Goal: Task Accomplishment & Management: Use online tool/utility

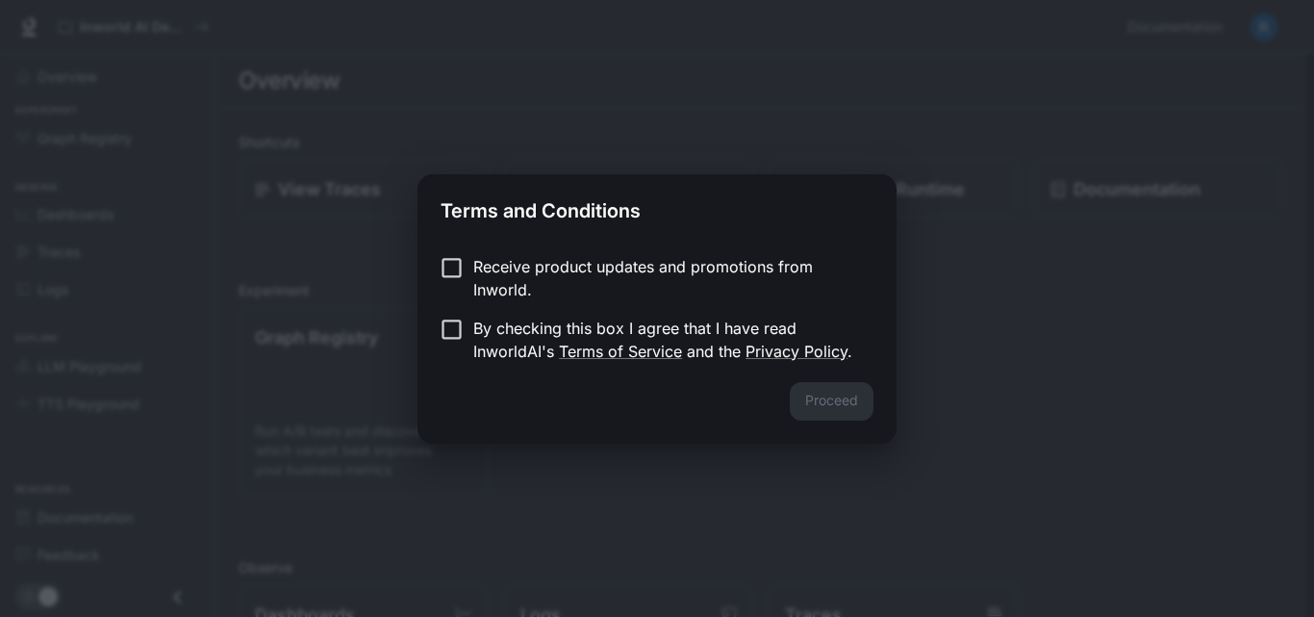
click at [776, 274] on p "Receive product updates and promotions from Inworld." at bounding box center [665, 278] width 385 height 46
click at [606, 277] on p "Receive product updates and promotions from Inworld." at bounding box center [665, 278] width 385 height 46
click at [505, 341] on p "By checking this box I agree that I have read InworldAI's Terms of Service and …" at bounding box center [665, 339] width 385 height 46
click at [839, 392] on button "Proceed" at bounding box center [832, 401] width 84 height 38
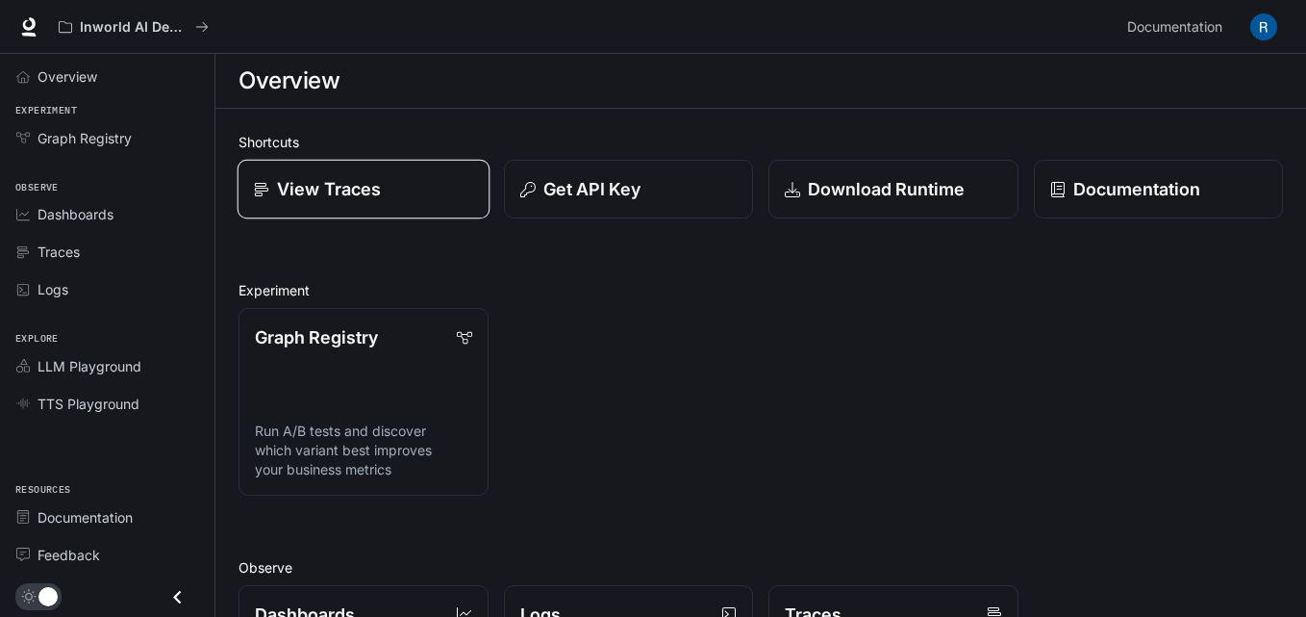
click at [448, 189] on div "View Traces" at bounding box center [363, 189] width 219 height 26
click at [164, 139] on div "Graph Registry" at bounding box center [118, 138] width 161 height 20
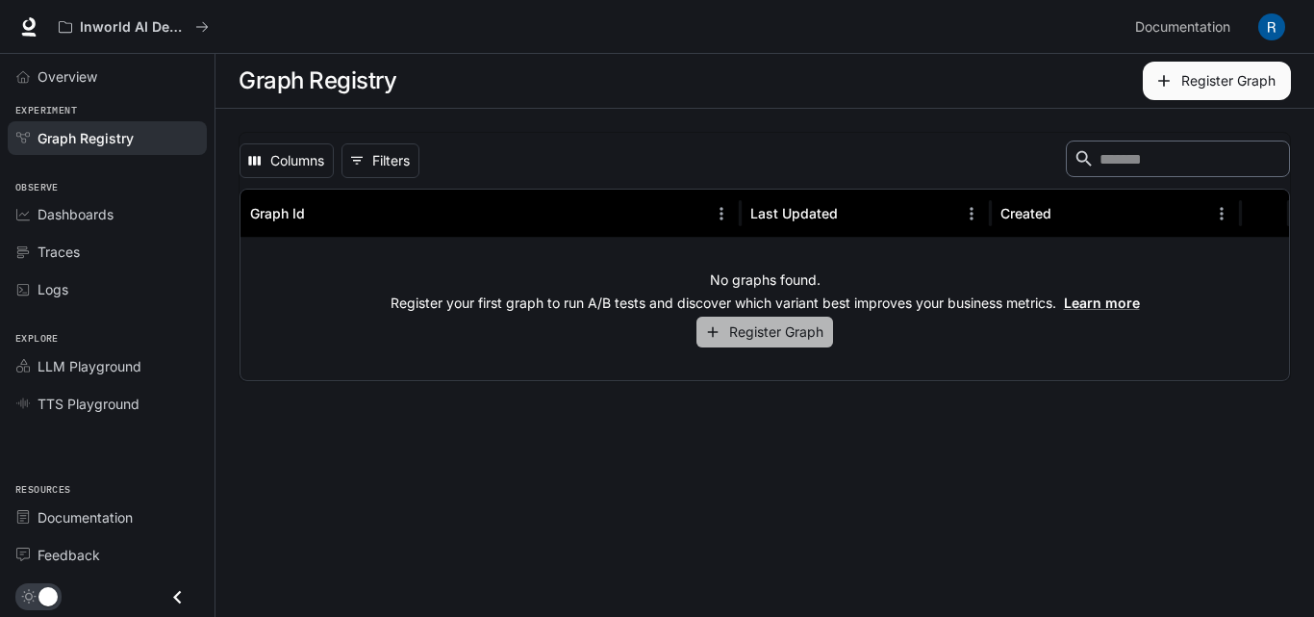
click at [769, 325] on button "Register Graph" at bounding box center [764, 332] width 137 height 32
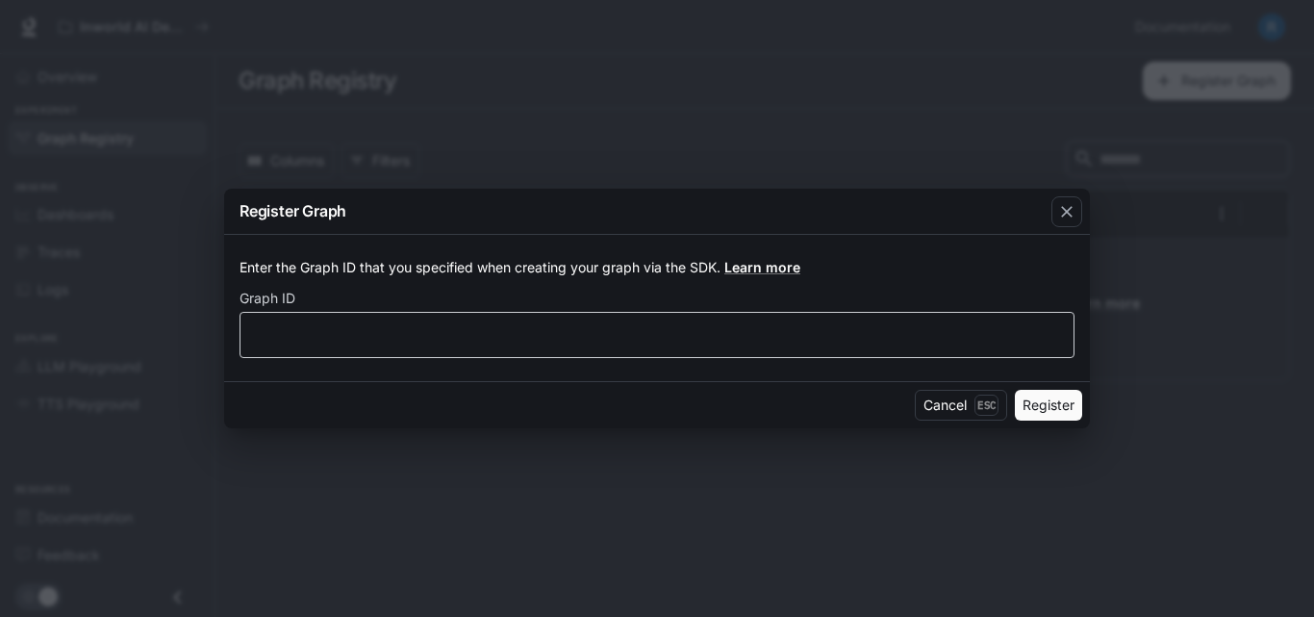
click at [523, 346] on div "​" at bounding box center [657, 335] width 835 height 46
type input "********"
click at [1015, 390] on button "Register" at bounding box center [1048, 405] width 67 height 31
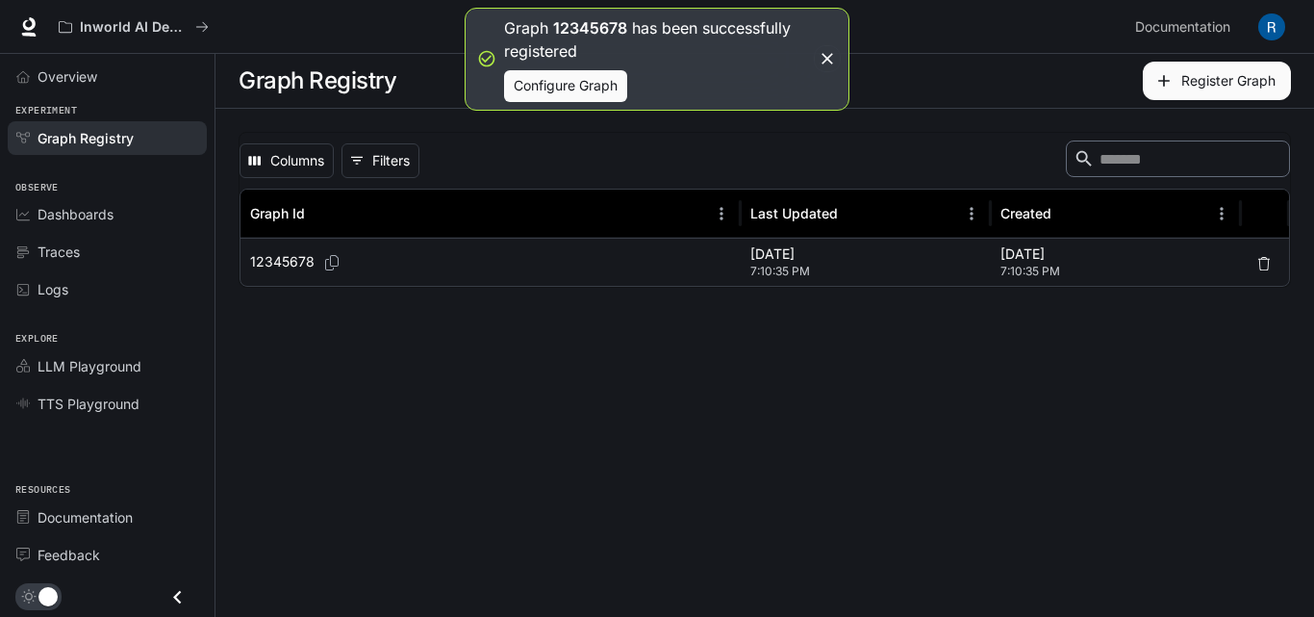
click at [567, 96] on button "Configure Graph" at bounding box center [565, 86] width 123 height 32
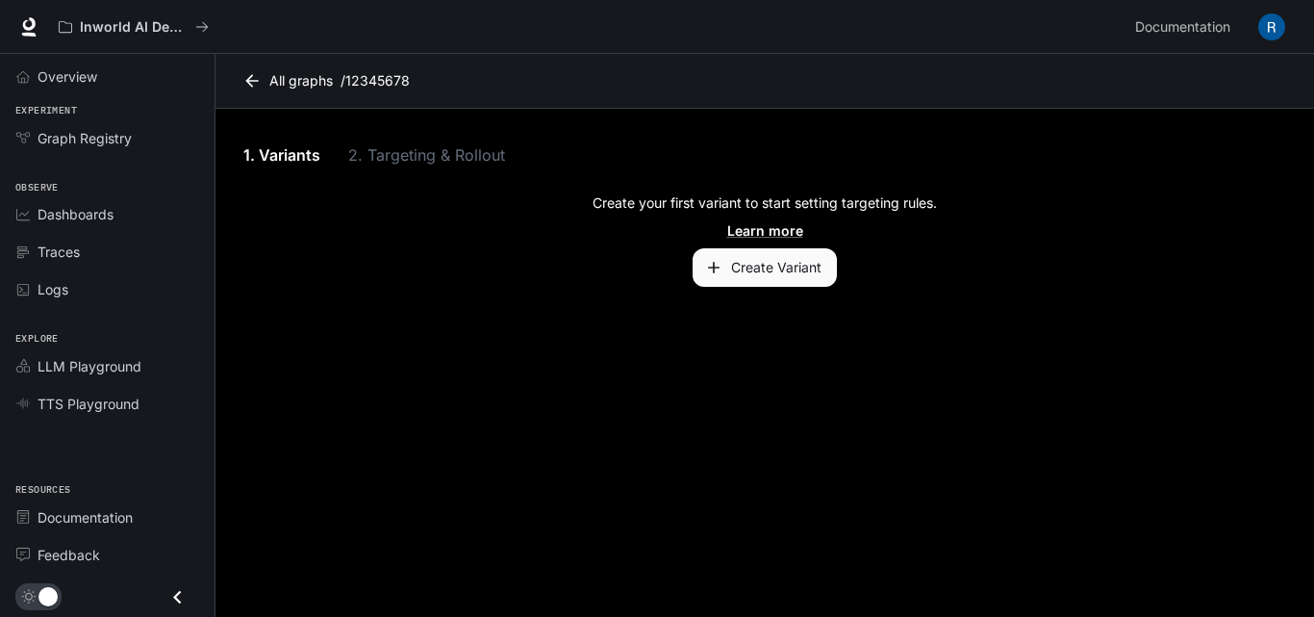
click at [773, 268] on button "Create Variant" at bounding box center [765, 267] width 144 height 38
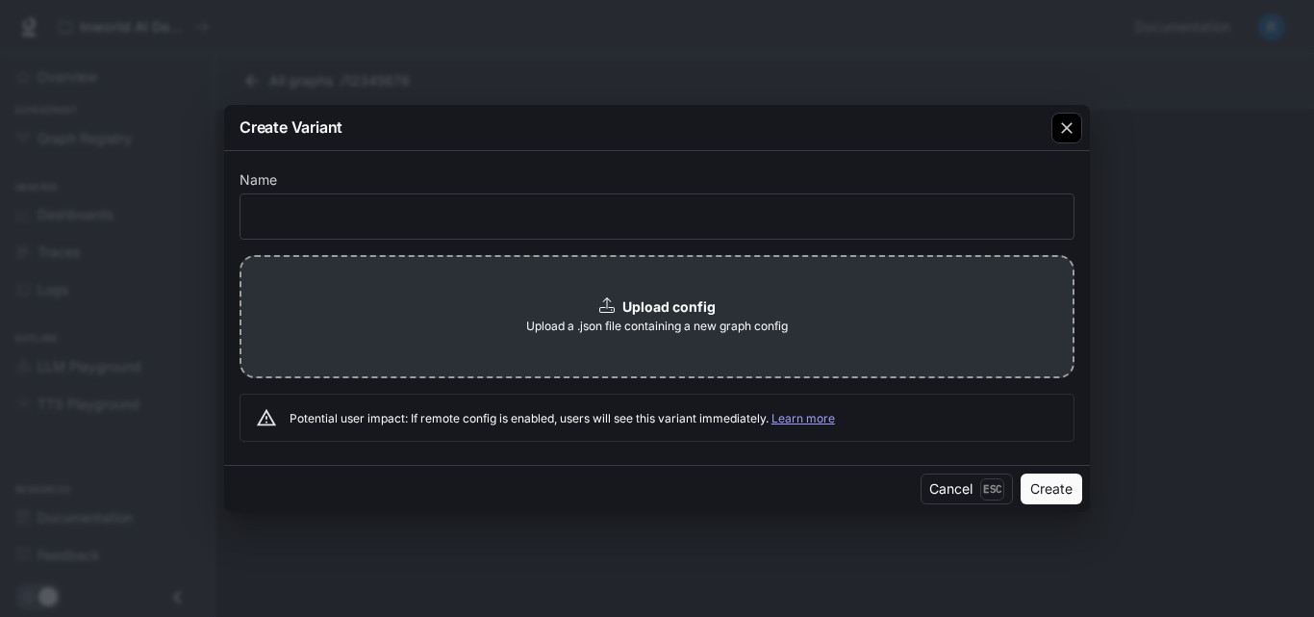
click at [1054, 122] on div "button" at bounding box center [1066, 128] width 31 height 31
